Goal: Task Accomplishment & Management: Use online tool/utility

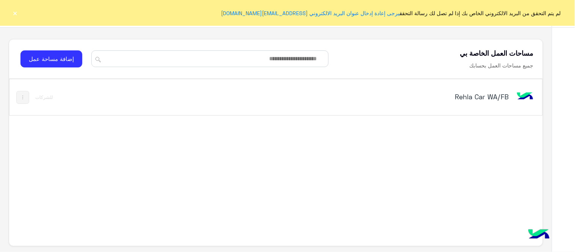
click at [12, 11] on button "×" at bounding box center [15, 13] width 8 height 8
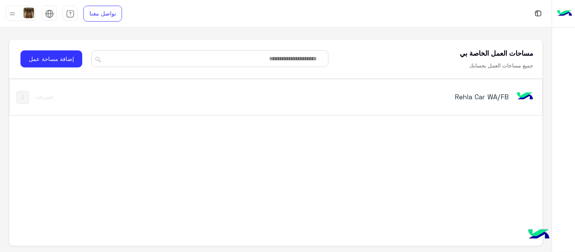
click at [483, 99] on h5 "Rehla Car WA/FB" at bounding box center [415, 96] width 187 height 9
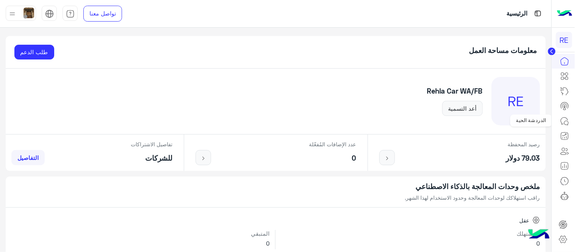
click at [563, 122] on icon at bounding box center [564, 121] width 9 height 9
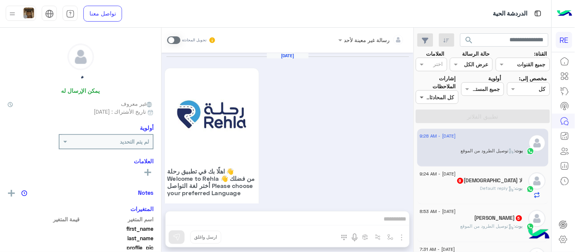
scroll to position [474, 0]
